Goal: Browse casually: Explore the website without a specific task or goal

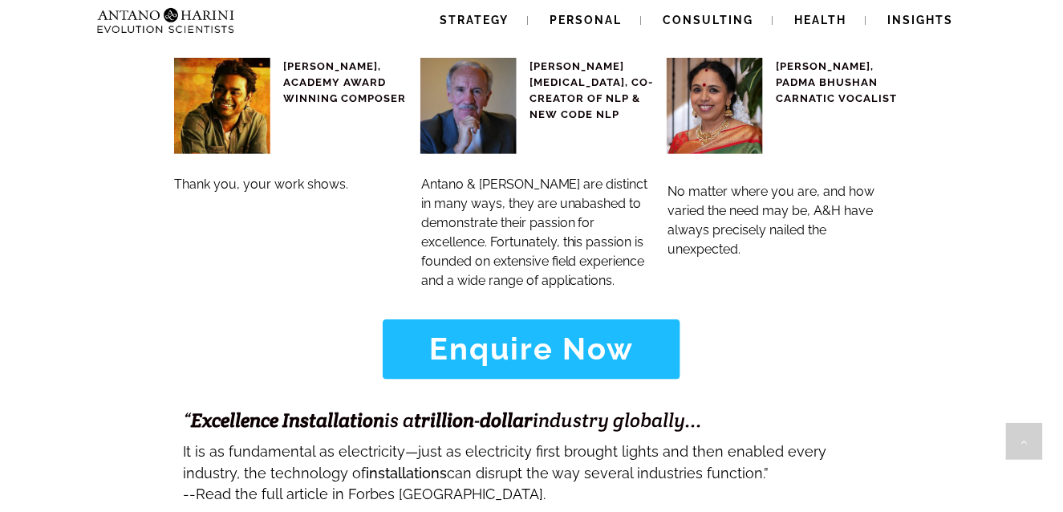
scroll to position [7063, 0]
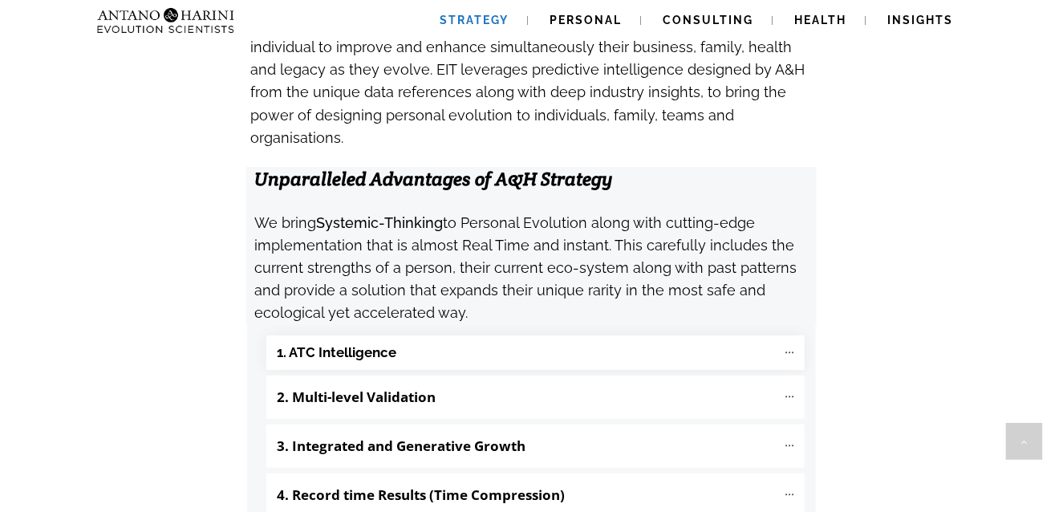
scroll to position [1623, 0]
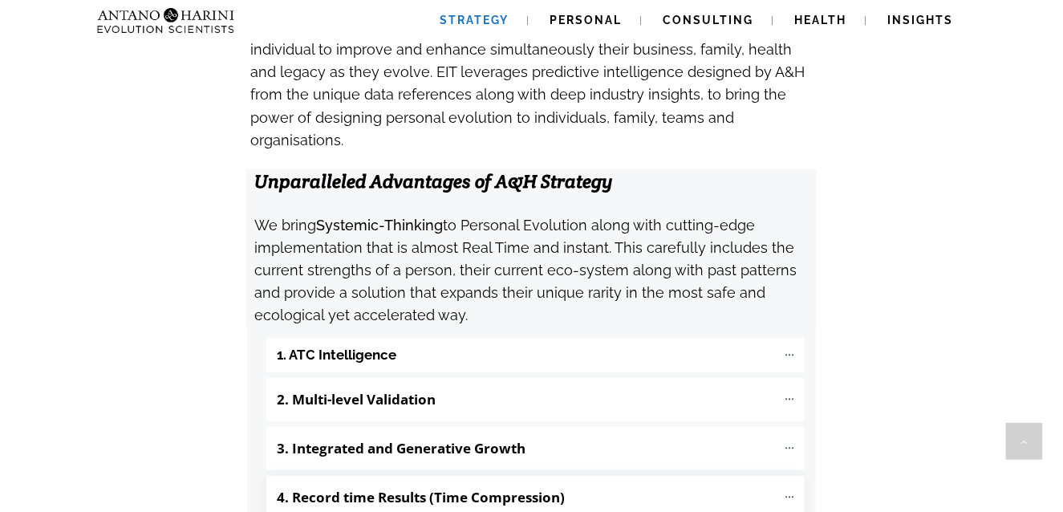
click at [434, 484] on p "4. Record time Results (Time Compression)" at bounding box center [527, 497] width 500 height 27
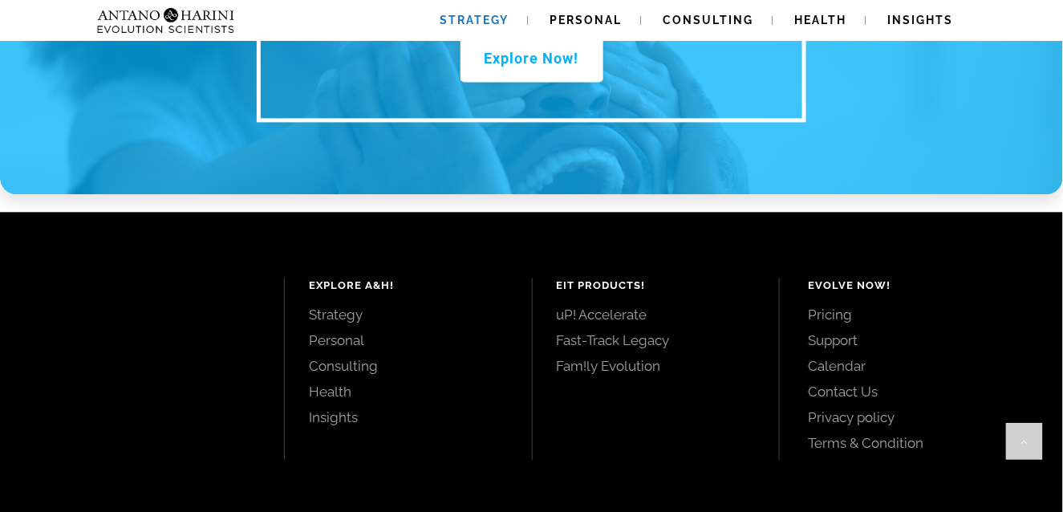
scroll to position [2664, 0]
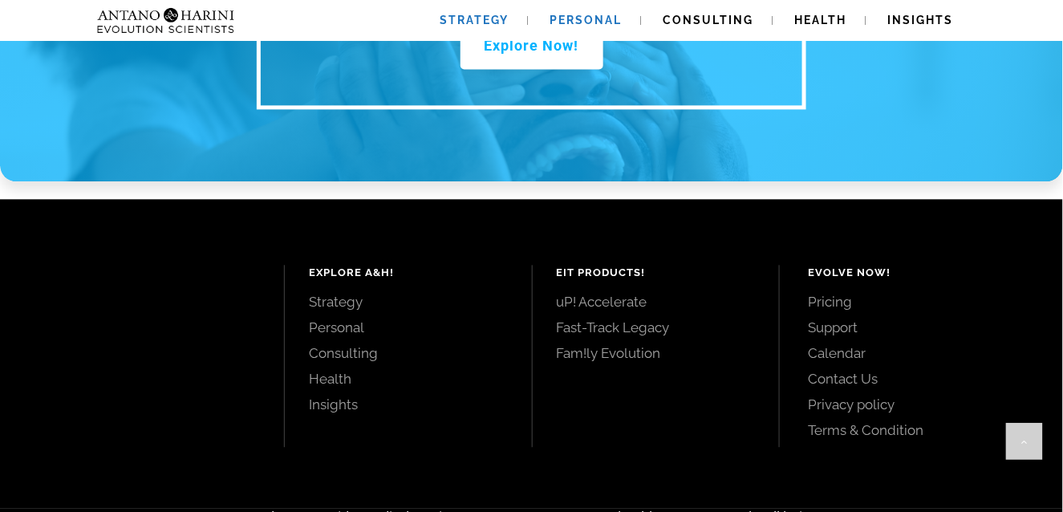
click at [598, 9] on link "Personal" at bounding box center [586, 20] width 111 height 41
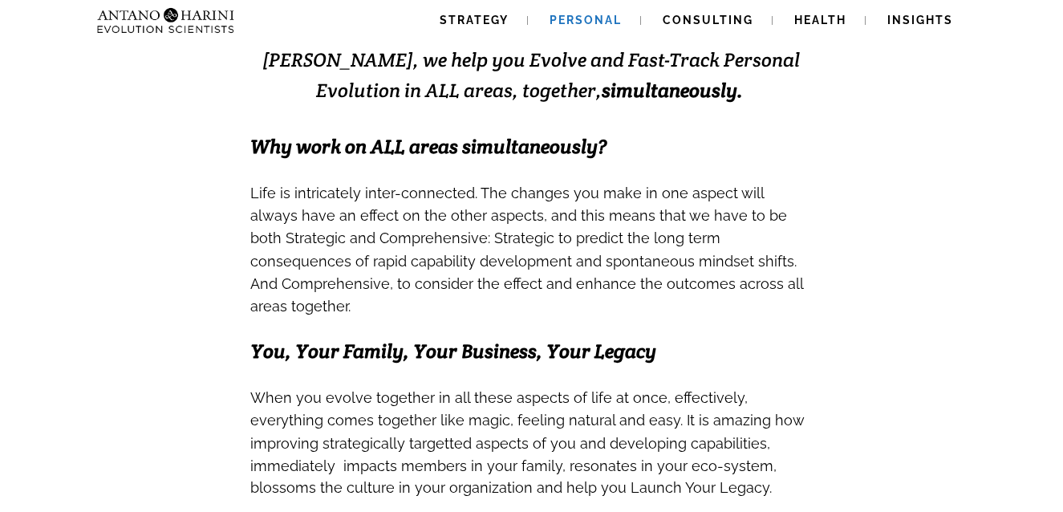
scroll to position [396, 0]
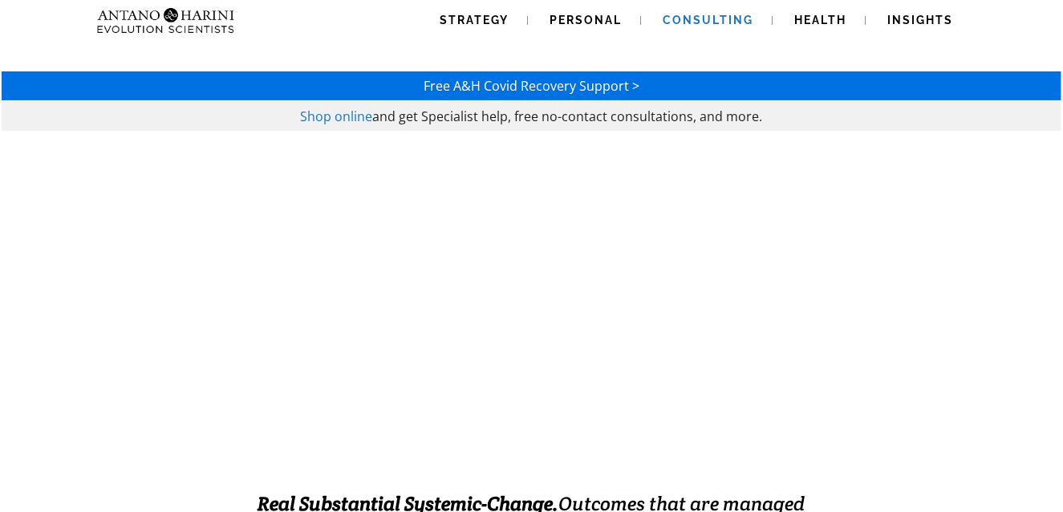
click at [148, 38] on img at bounding box center [134, 20] width 87 height 41
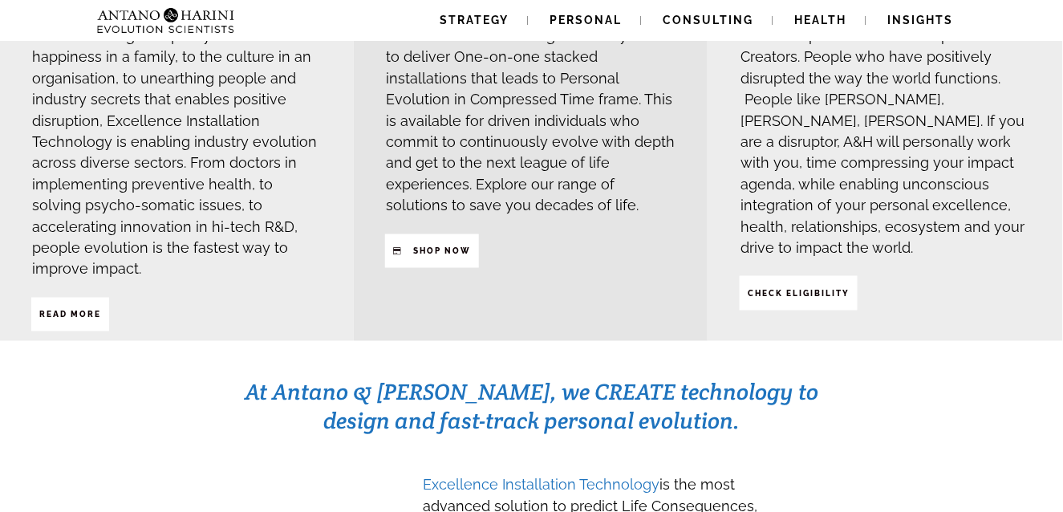
scroll to position [468, 0]
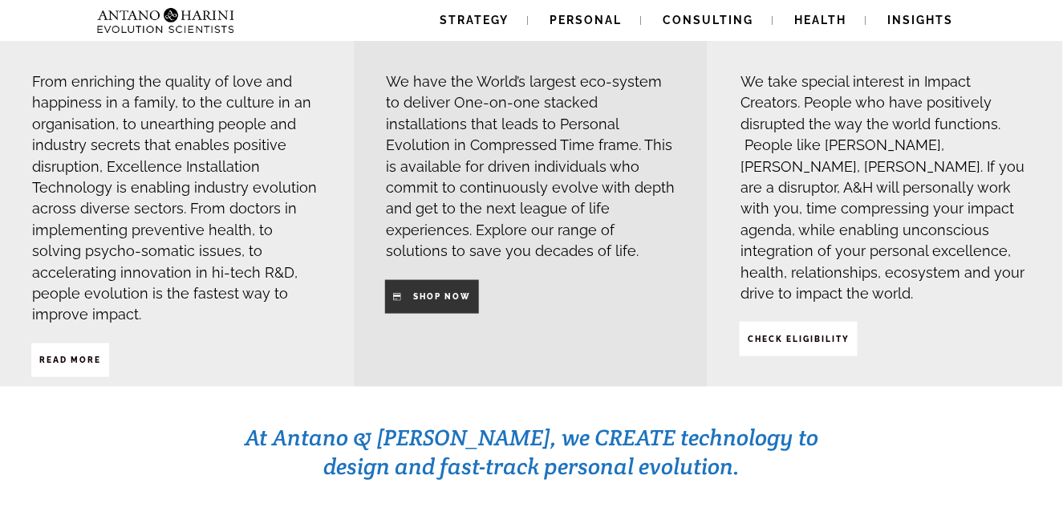
click at [446, 306] on span "SHop NOW" at bounding box center [442, 296] width 58 height 27
